Goal: Task Accomplishment & Management: Manage account settings

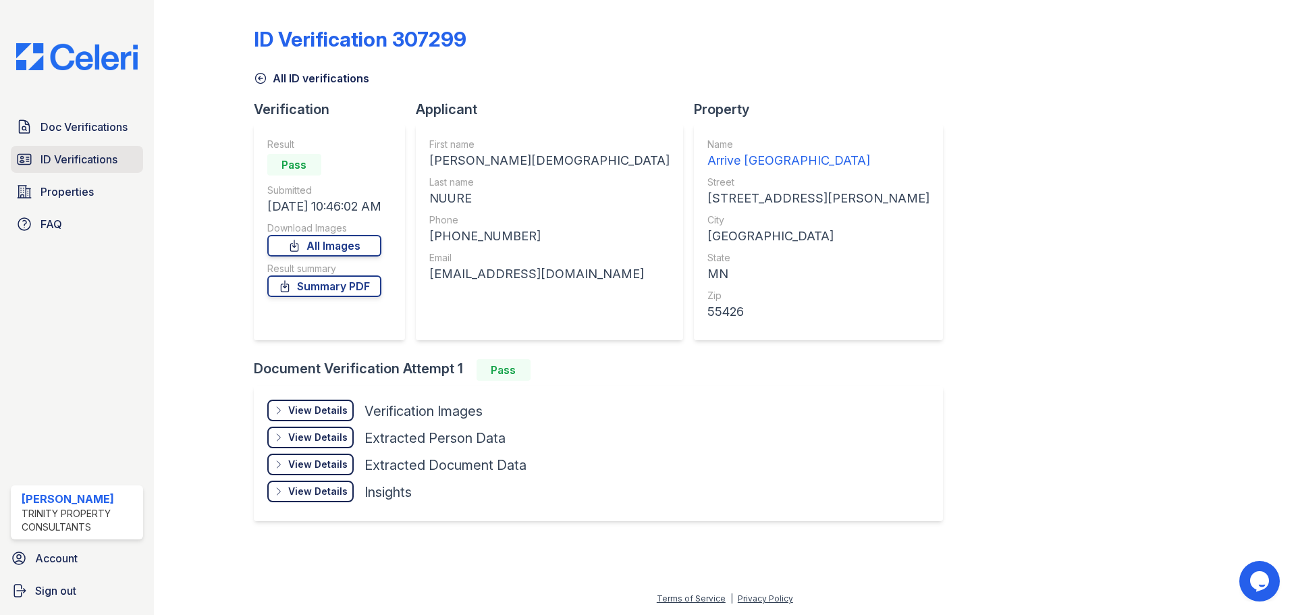
click at [78, 156] on span "ID Verifications" at bounding box center [78, 159] width 77 height 16
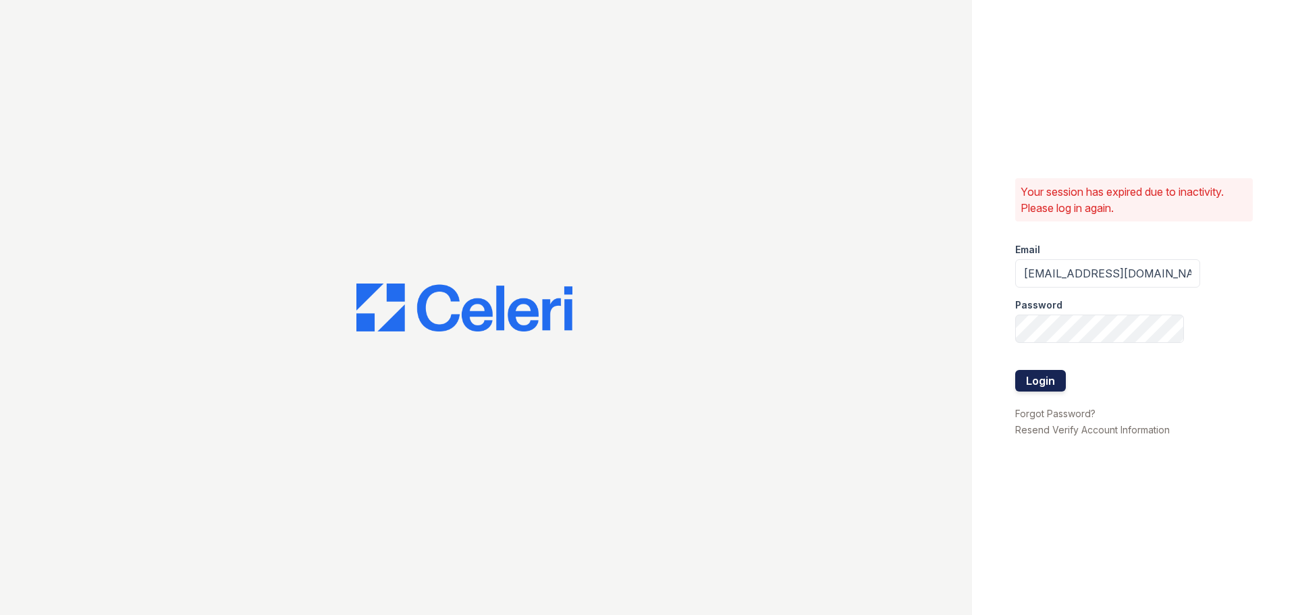
click at [1035, 375] on button "Login" at bounding box center [1040, 381] width 51 height 22
